Goal: Information Seeking & Learning: Learn about a topic

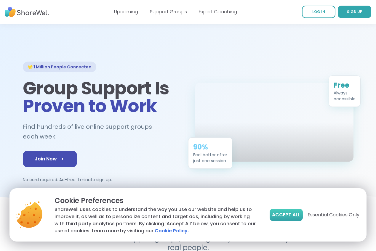
click at [282, 219] on button "Accept All" at bounding box center [286, 215] width 33 height 12
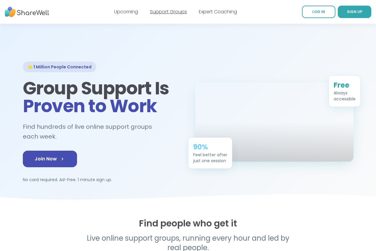
click at [168, 12] on link "Support Groups" at bounding box center [168, 11] width 37 height 7
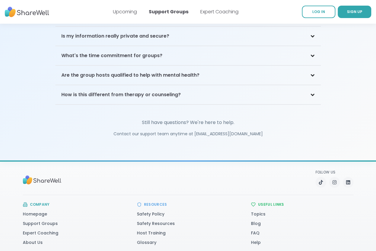
scroll to position [1364, 0]
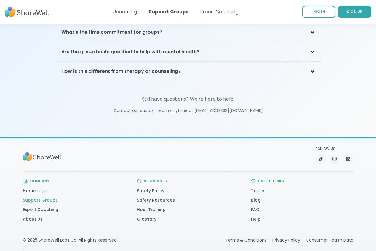
click at [30, 197] on link "Support Groups" at bounding box center [40, 200] width 35 height 6
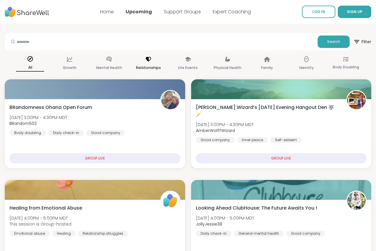
click at [150, 62] on div "Relationships" at bounding box center [148, 64] width 28 height 22
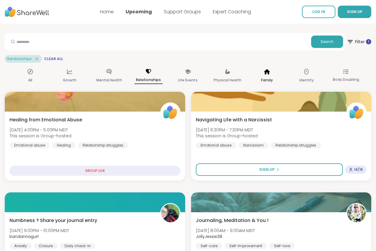
click at [264, 74] on icon at bounding box center [267, 71] width 7 height 7
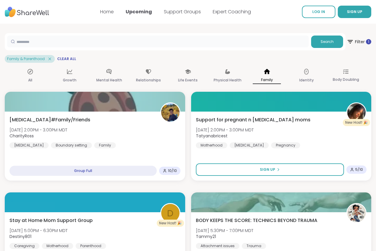
click at [179, 43] on input "text" at bounding box center [158, 42] width 302 height 12
click at [311, 47] on button "Search" at bounding box center [327, 42] width 32 height 12
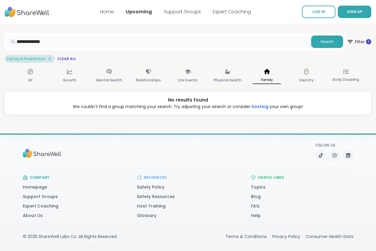
drag, startPoint x: 56, startPoint y: 40, endPoint x: 25, endPoint y: 44, distance: 31.6
click at [25, 44] on section "**********" at bounding box center [188, 69] width 376 height 91
type input "******"
click at [320, 42] on span "Search" at bounding box center [326, 41] width 13 height 5
click at [346, 43] on span "Filter 1" at bounding box center [359, 41] width 26 height 15
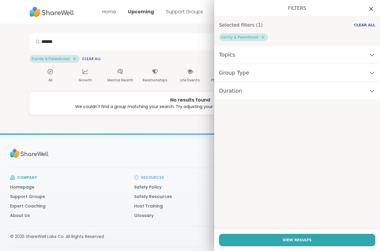
click at [307, 51] on div "Topics" at bounding box center [297, 55] width 166 height 18
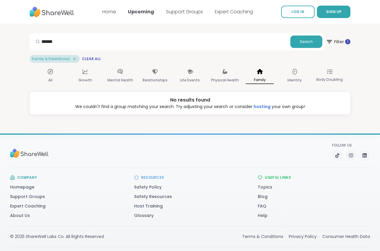
click at [156, 129] on div "Support Sign Up Log In Home Upcoming Support Groups Expert Coaching LOG IN SIGN…" at bounding box center [190, 133] width 380 height 267
